Goal: Task Accomplishment & Management: Complete application form

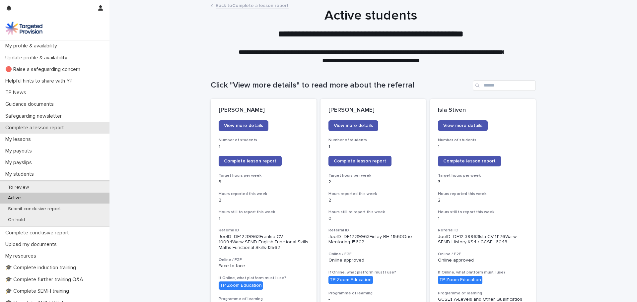
click at [63, 124] on div "Complete a lesson report" at bounding box center [54, 128] width 109 height 12
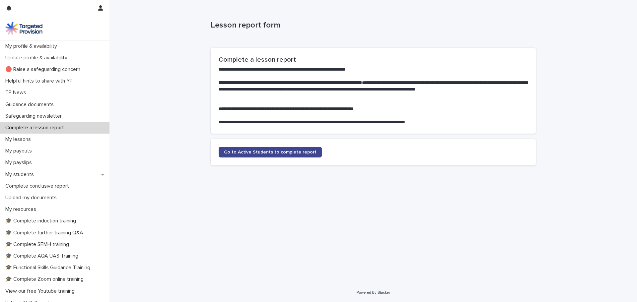
click at [236, 154] on span "Go to Active Students to complete report" at bounding box center [270, 152] width 93 height 5
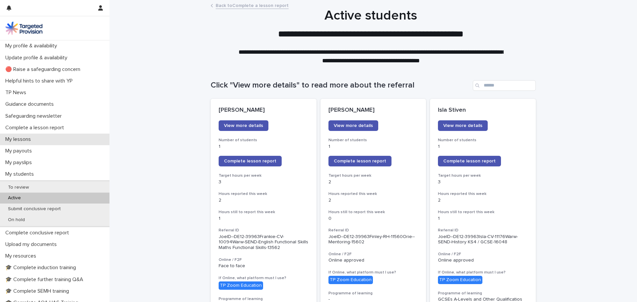
click at [39, 139] on div "My lessons" at bounding box center [54, 140] width 109 height 12
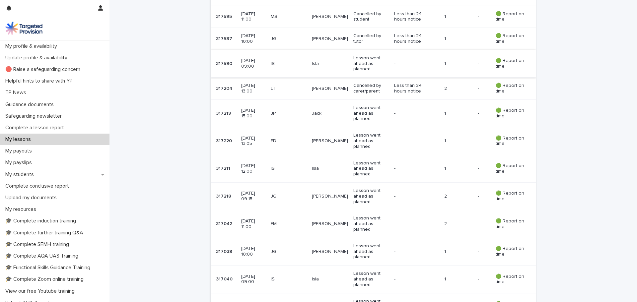
scroll to position [398, 0]
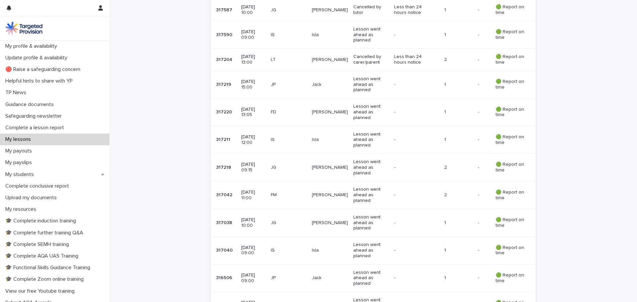
click at [315, 169] on p "Lesson went ahead as planned" at bounding box center [370, 167] width 35 height 17
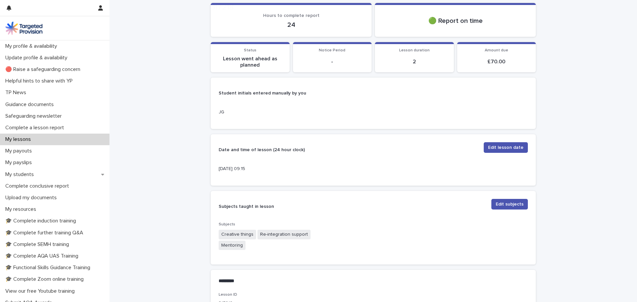
scroll to position [265, 0]
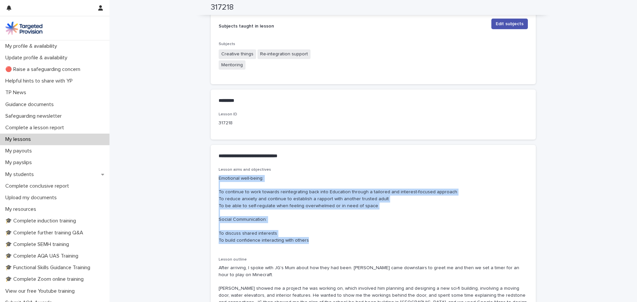
drag, startPoint x: 216, startPoint y: 178, endPoint x: 308, endPoint y: 241, distance: 111.5
click at [308, 241] on div "Lesson aims and objectives Emotional well-being: To continue to work towards re…" at bounding box center [373, 263] width 325 height 193
copy p "Emotional well-being: To continue to work towards reintegrating back into Educa…"
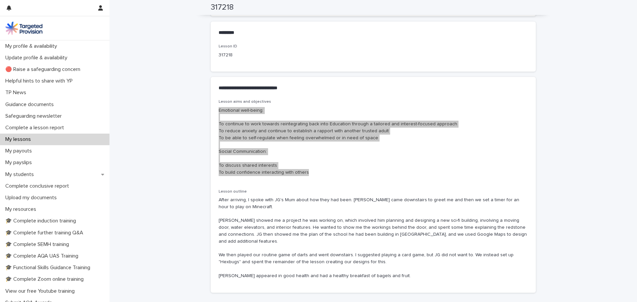
scroll to position [374, 0]
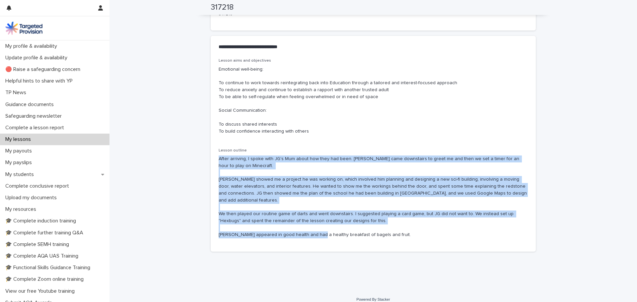
drag, startPoint x: 213, startPoint y: 158, endPoint x: 377, endPoint y: 231, distance: 179.8
click at [315, 231] on div "Lesson aims and objectives Emotional well-being: To continue to work towards re…" at bounding box center [373, 154] width 325 height 193
copy p "After arriving, I spoke with JG's Mum about how they had been. JG came downstai…"
click at [47, 141] on div "My lessons" at bounding box center [54, 140] width 109 height 12
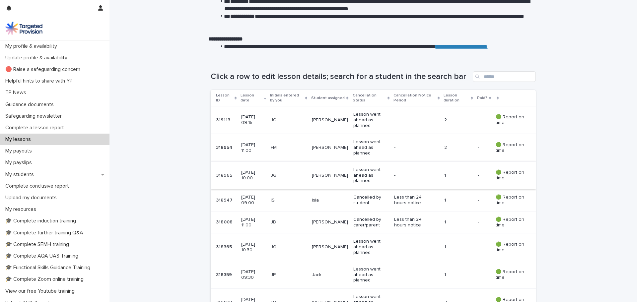
scroll to position [66, 0]
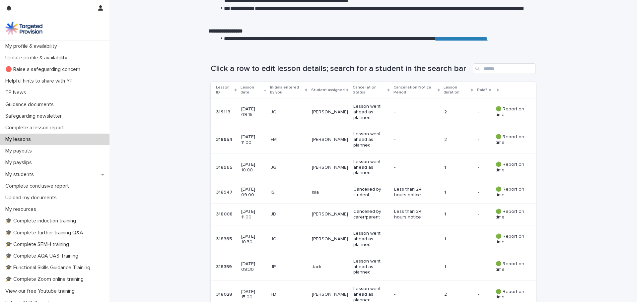
click at [315, 199] on td "Isla" at bounding box center [329, 192] width 41 height 22
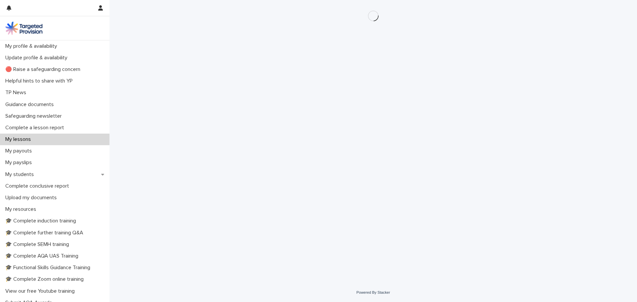
click at [57, 140] on div "My lessons" at bounding box center [54, 140] width 109 height 12
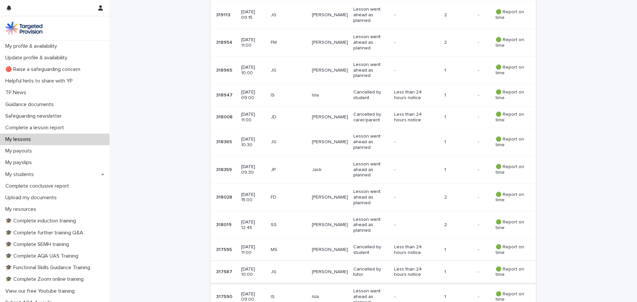
scroll to position [199, 0]
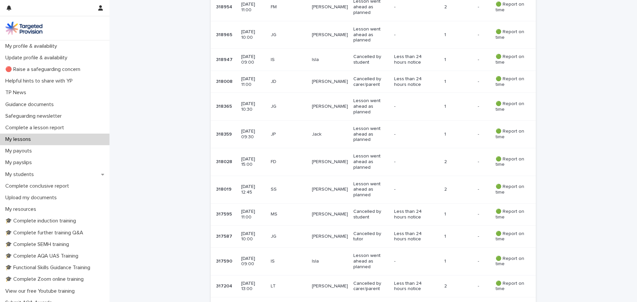
click at [315, 266] on p "Lesson went ahead as planned" at bounding box center [370, 261] width 35 height 17
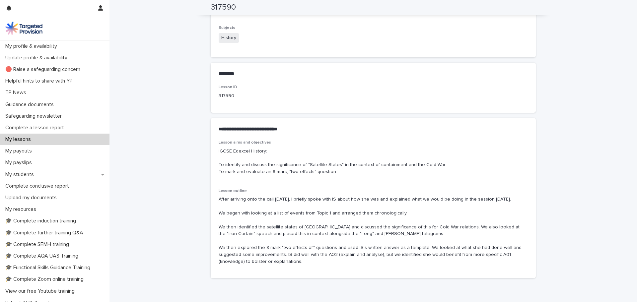
scroll to position [299, 0]
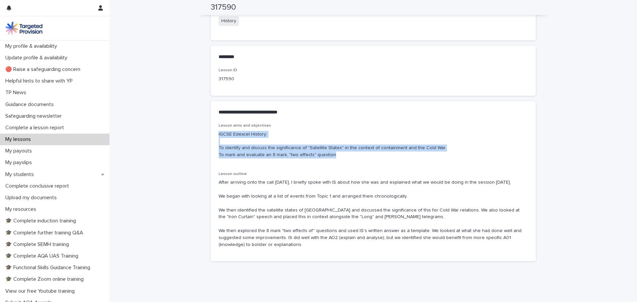
drag, startPoint x: 315, startPoint y: 149, endPoint x: 214, endPoint y: 136, distance: 102.0
click at [216, 132] on div "Lesson aims and objectives IGCSE Edexcel History: To identify and discuss the s…" at bounding box center [373, 192] width 325 height 138
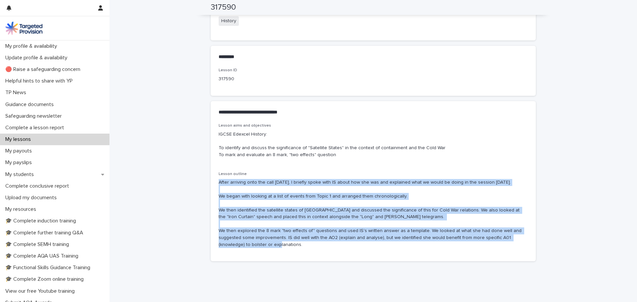
drag, startPoint x: 316, startPoint y: 248, endPoint x: 217, endPoint y: 185, distance: 117.7
click at [219, 185] on p "After arriving onto the call today, I briefly spoke with IS about how she was a…" at bounding box center [373, 213] width 309 height 69
copy p "After arriving onto the call today, I briefly spoke with IS about how she was a…"
click at [29, 137] on p "My lessons" at bounding box center [19, 139] width 33 height 6
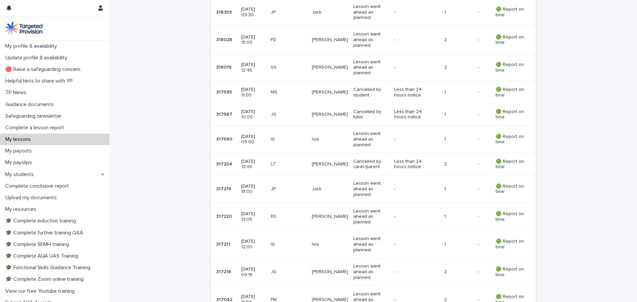
click at [23, 138] on p "My lessons" at bounding box center [19, 139] width 33 height 6
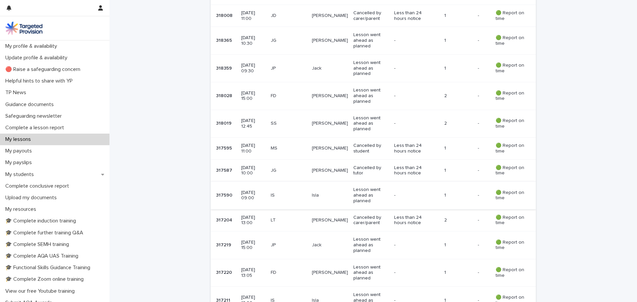
scroll to position [299, 0]
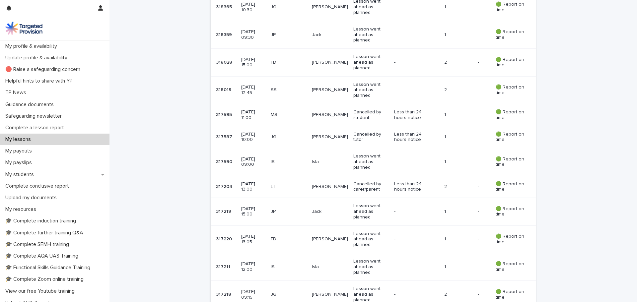
click at [315, 236] on p "Frankie" at bounding box center [330, 239] width 36 height 6
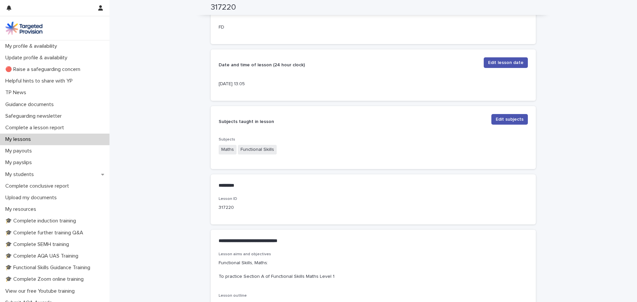
scroll to position [166, 0]
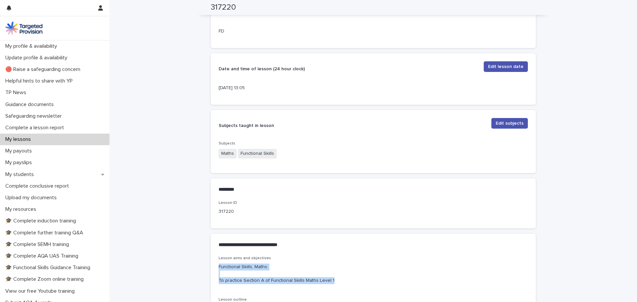
drag, startPoint x: 337, startPoint y: 279, endPoint x: 208, endPoint y: 263, distance: 130.0
copy p "Functional Skills, Maths: To practice Section A of Functional Skills Maths Leve…"
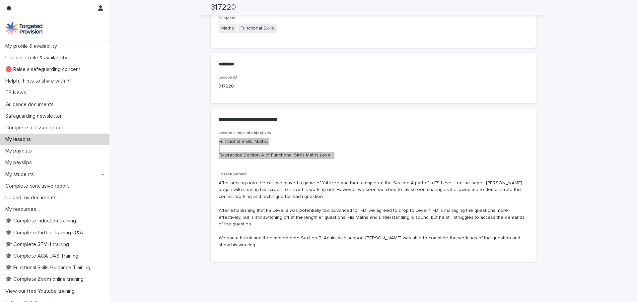
scroll to position [295, 0]
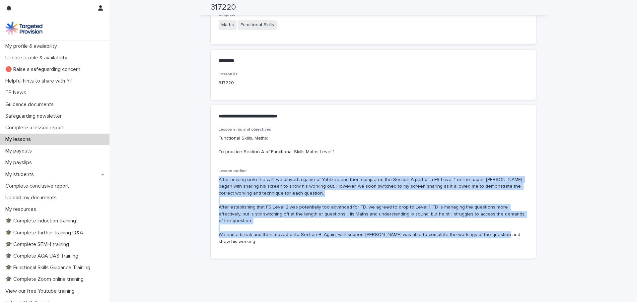
drag, startPoint x: 216, startPoint y: 179, endPoint x: 561, endPoint y: 265, distance: 355.4
click at [315, 265] on div "**********" at bounding box center [372, 1] width 527 height 591
copy p "After arriving onto the call, we played a game of Yahtzee and then completed th…"
click at [35, 122] on div "Complete a lesson report" at bounding box center [54, 128] width 109 height 12
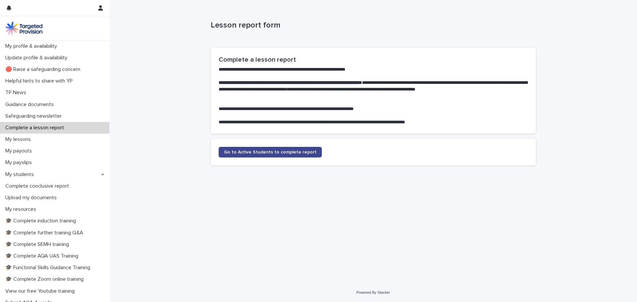
click at [260, 152] on span "Go to Active Students to complete report" at bounding box center [270, 152] width 93 height 5
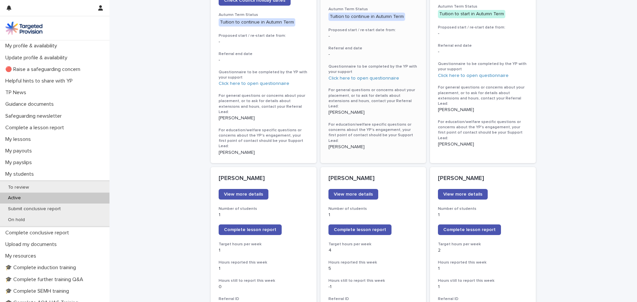
scroll to position [498, 0]
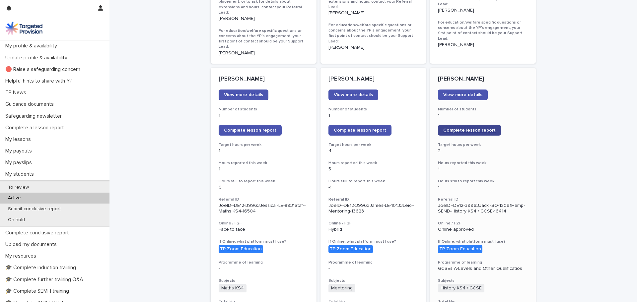
click at [315, 128] on span "Complete lesson report" at bounding box center [469, 130] width 52 height 5
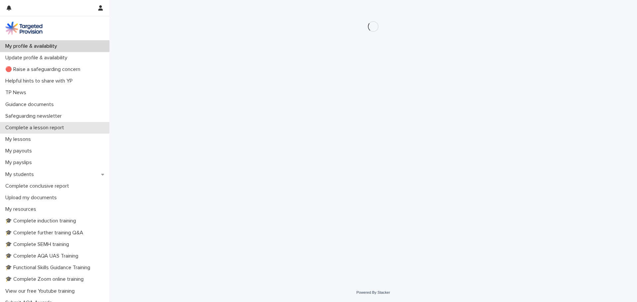
click at [38, 125] on p "Complete a lesson report" at bounding box center [36, 128] width 67 height 6
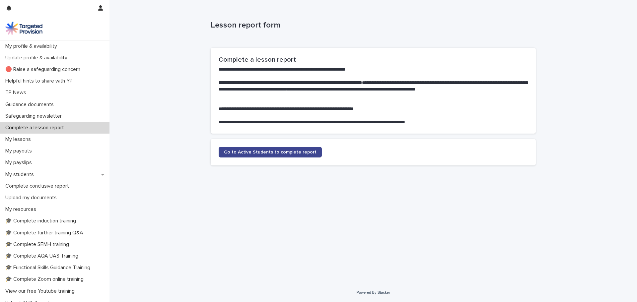
click at [285, 155] on link "Go to Active Students to complete report" at bounding box center [270, 152] width 103 height 11
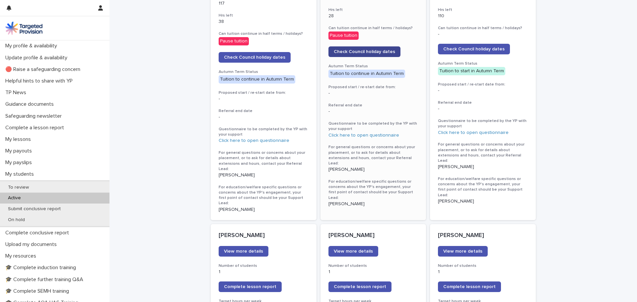
scroll to position [464, 0]
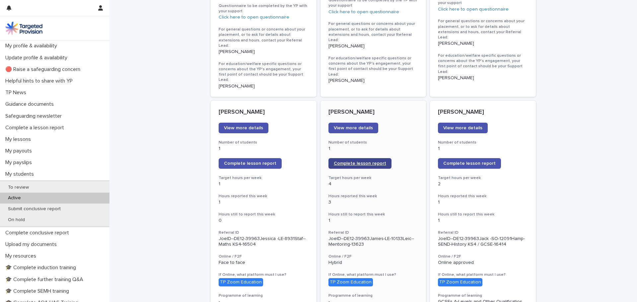
click at [349, 158] on link "Complete lesson report" at bounding box center [359, 163] width 63 height 11
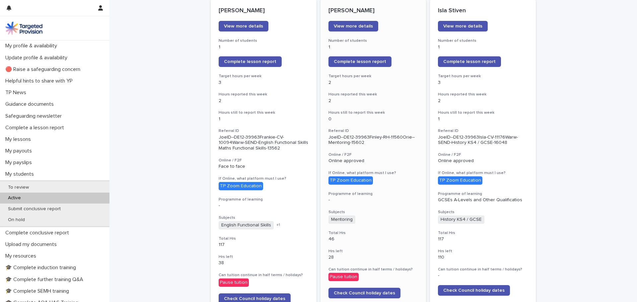
scroll to position [0, 0]
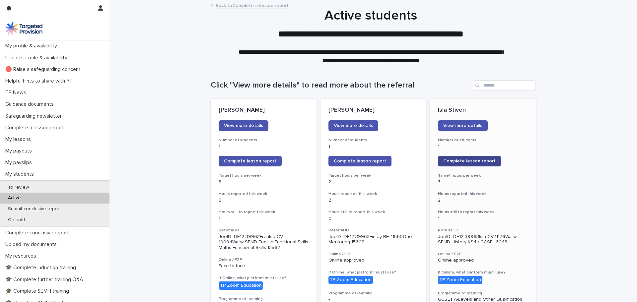
click at [468, 158] on link "Complete lesson report" at bounding box center [469, 161] width 63 height 11
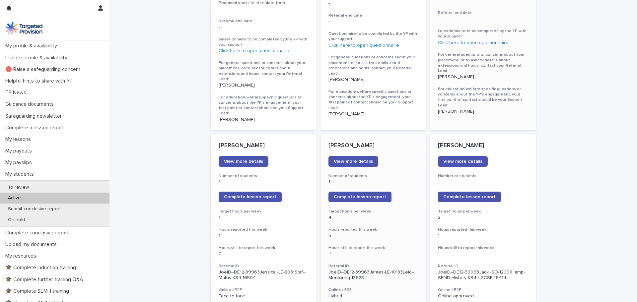
scroll to position [431, 0]
click at [453, 194] on span "Complete lesson report" at bounding box center [469, 196] width 52 height 5
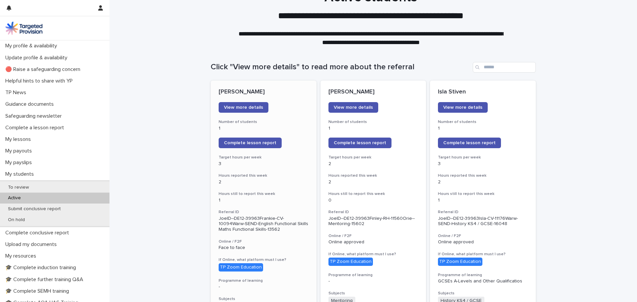
scroll to position [33, 0]
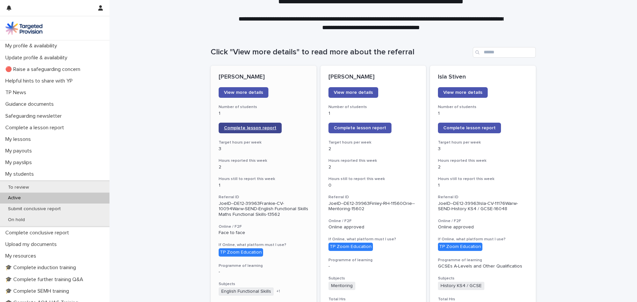
click at [256, 131] on link "Complete lesson report" at bounding box center [250, 128] width 63 height 11
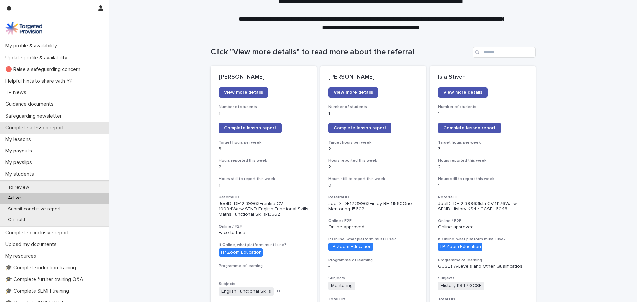
click at [47, 131] on div "Complete a lesson report" at bounding box center [54, 128] width 109 height 12
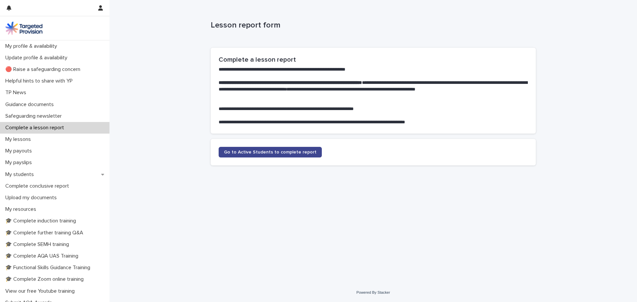
click at [270, 148] on link "Go to Active Students to complete report" at bounding box center [270, 152] width 103 height 11
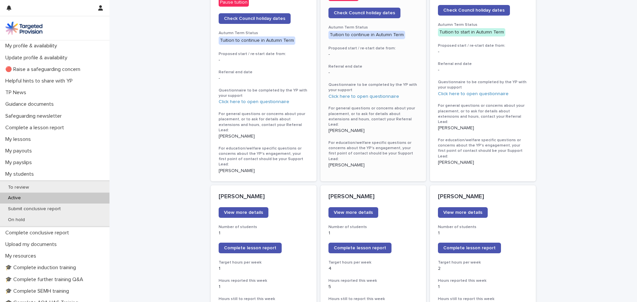
scroll to position [464, 0]
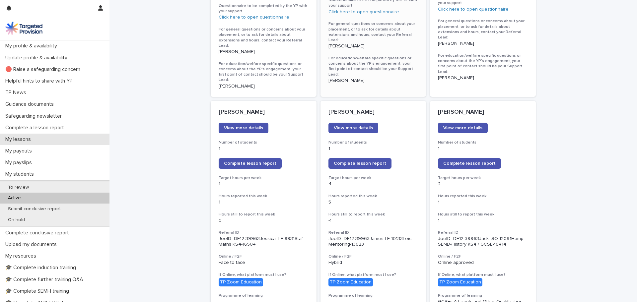
click at [26, 138] on p "My lessons" at bounding box center [19, 139] width 33 height 6
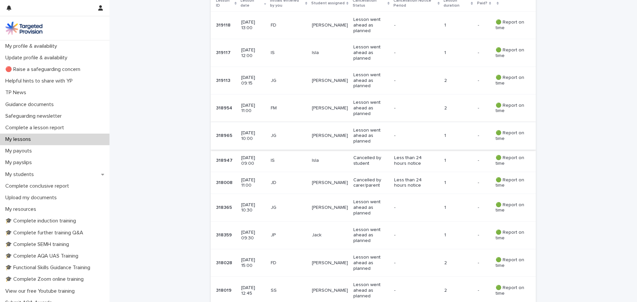
scroll to position [166, 0]
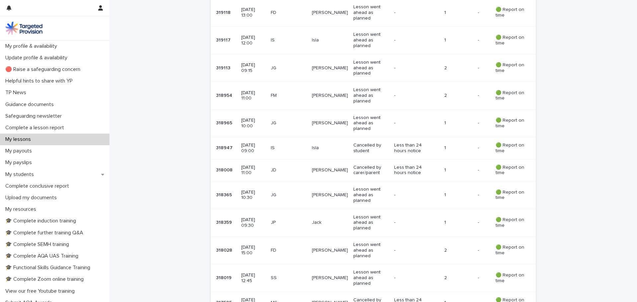
click at [346, 219] on div "Jack" at bounding box center [330, 222] width 36 height 7
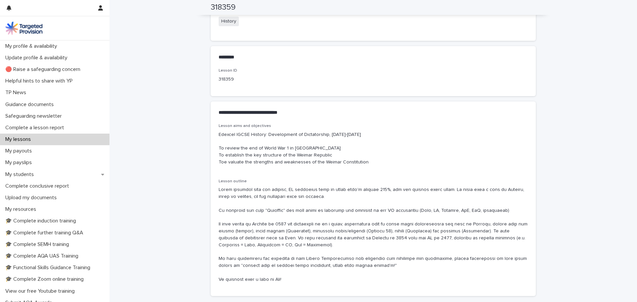
scroll to position [299, 0]
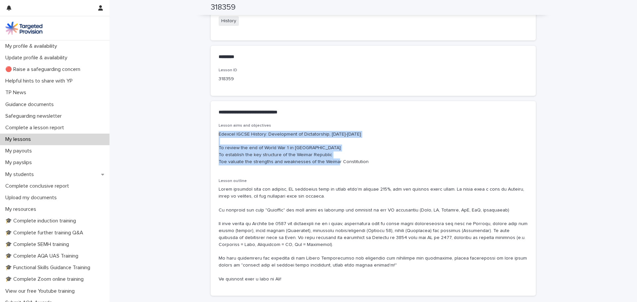
drag, startPoint x: 252, startPoint y: 156, endPoint x: 182, endPoint y: 135, distance: 72.3
click at [182, 135] on div "**********" at bounding box center [372, 18] width 527 height 633
copy p "Edexcel IGCSE History: Development of Dictatorship, 1918-1945 To review the end…"
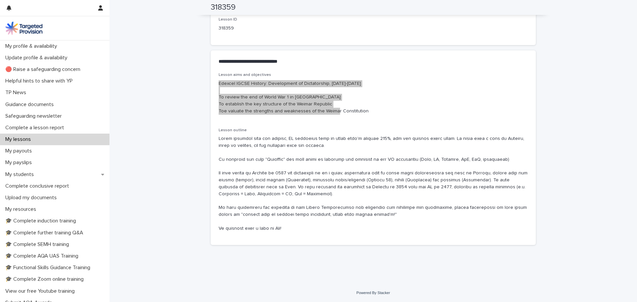
scroll to position [350, 0]
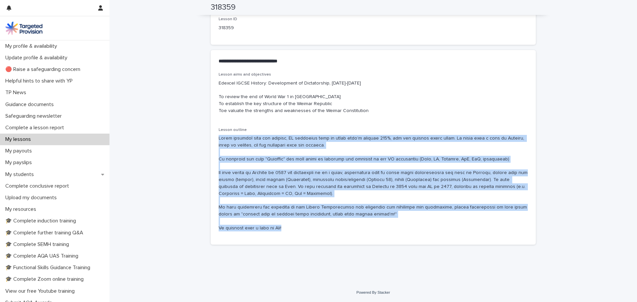
drag, startPoint x: 335, startPoint y: 227, endPoint x: 215, endPoint y: 139, distance: 148.7
click at [215, 139] on div "Lesson aims and objectives Edexcel IGCSE History: Development of Dictatorship, …" at bounding box center [373, 158] width 325 height 172
copy p "After arriving into the session, JP explained that he still wasn't feeling 100%…"
